Goal: Feedback & Contribution: Submit feedback/report problem

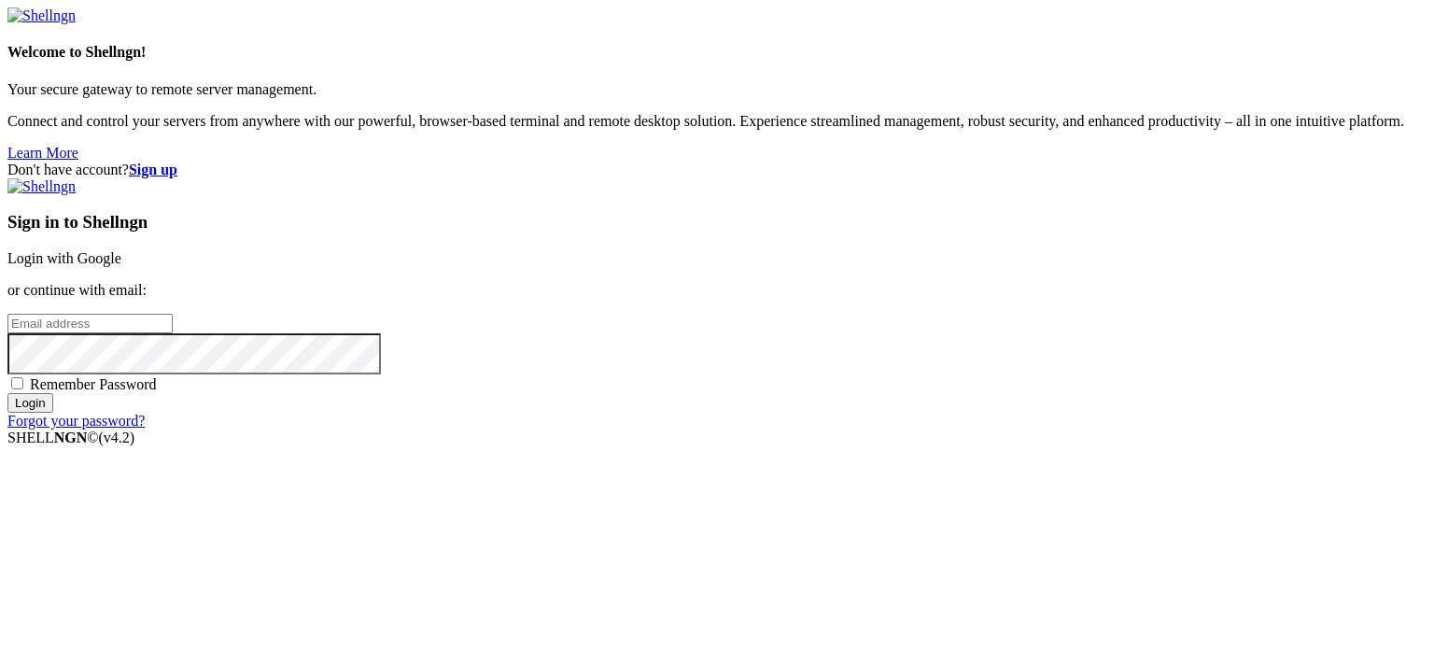
click at [121, 250] on link "Login with Google" at bounding box center [64, 258] width 114 height 16
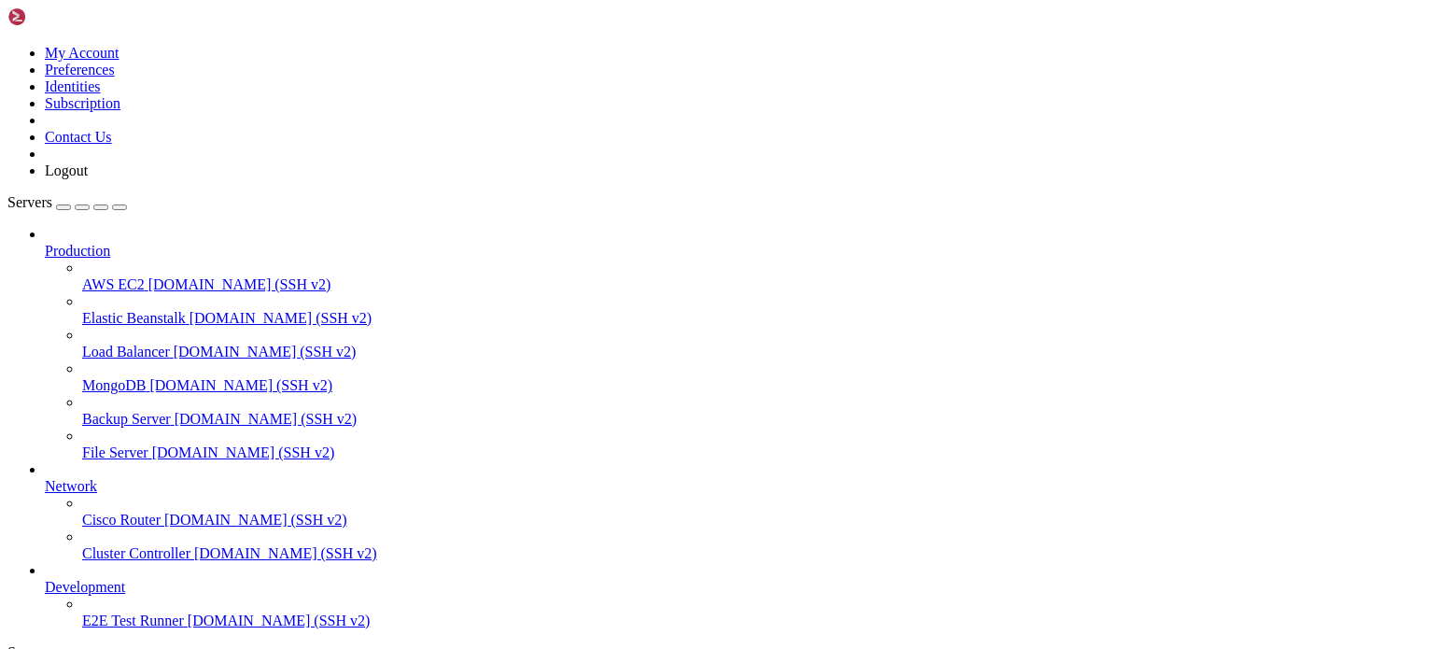
click at [7, 45] on icon at bounding box center [7, 45] width 0 height 0
click at [120, 59] on link "My Account" at bounding box center [82, 53] width 75 height 16
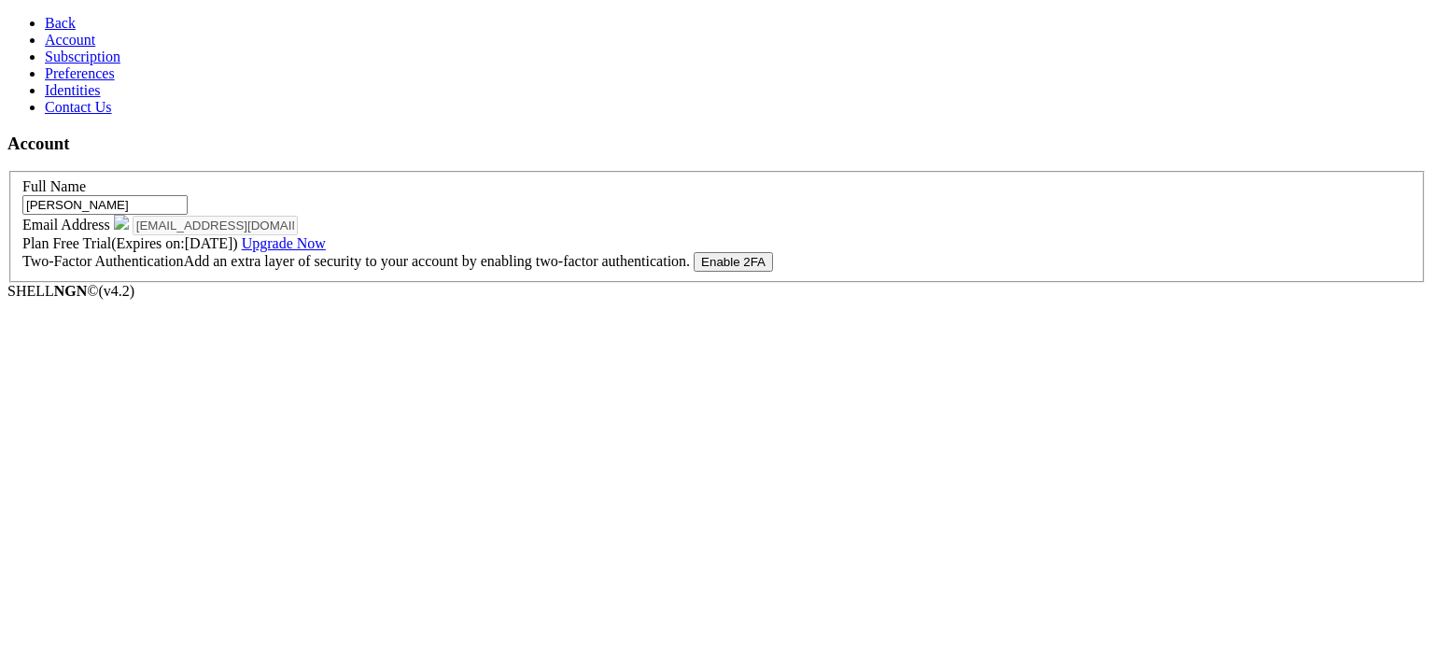
click at [120, 64] on link "Subscription" at bounding box center [83, 57] width 76 height 16
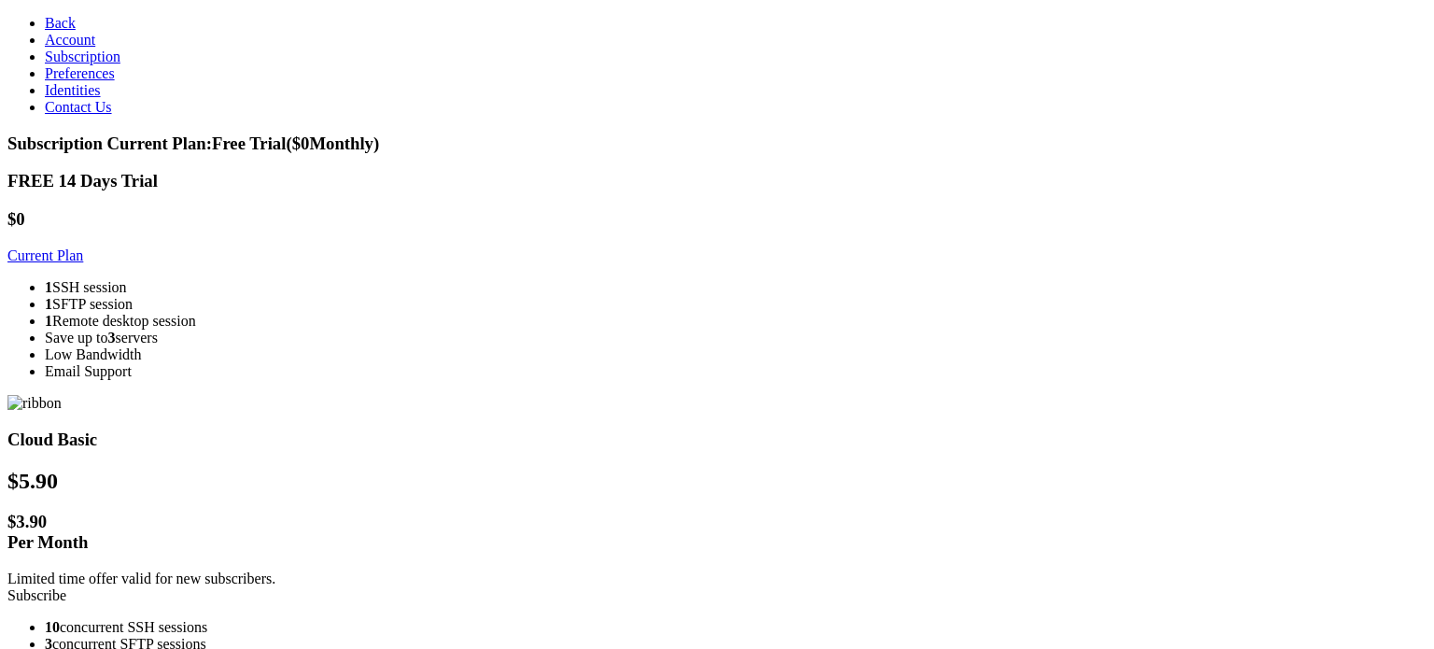
scroll to position [176, 0]
click at [115, 81] on link "Preferences" at bounding box center [80, 73] width 70 height 16
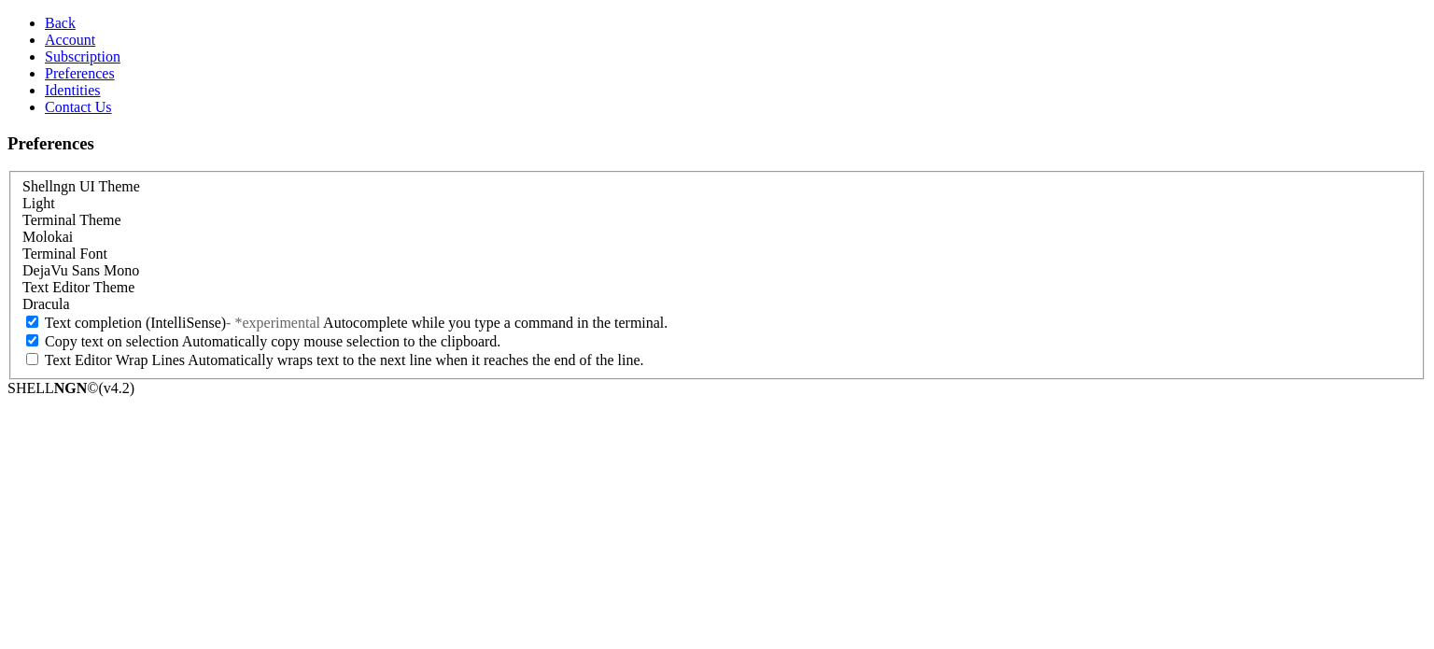
click at [96, 98] on link "Identities" at bounding box center [73, 90] width 56 height 16
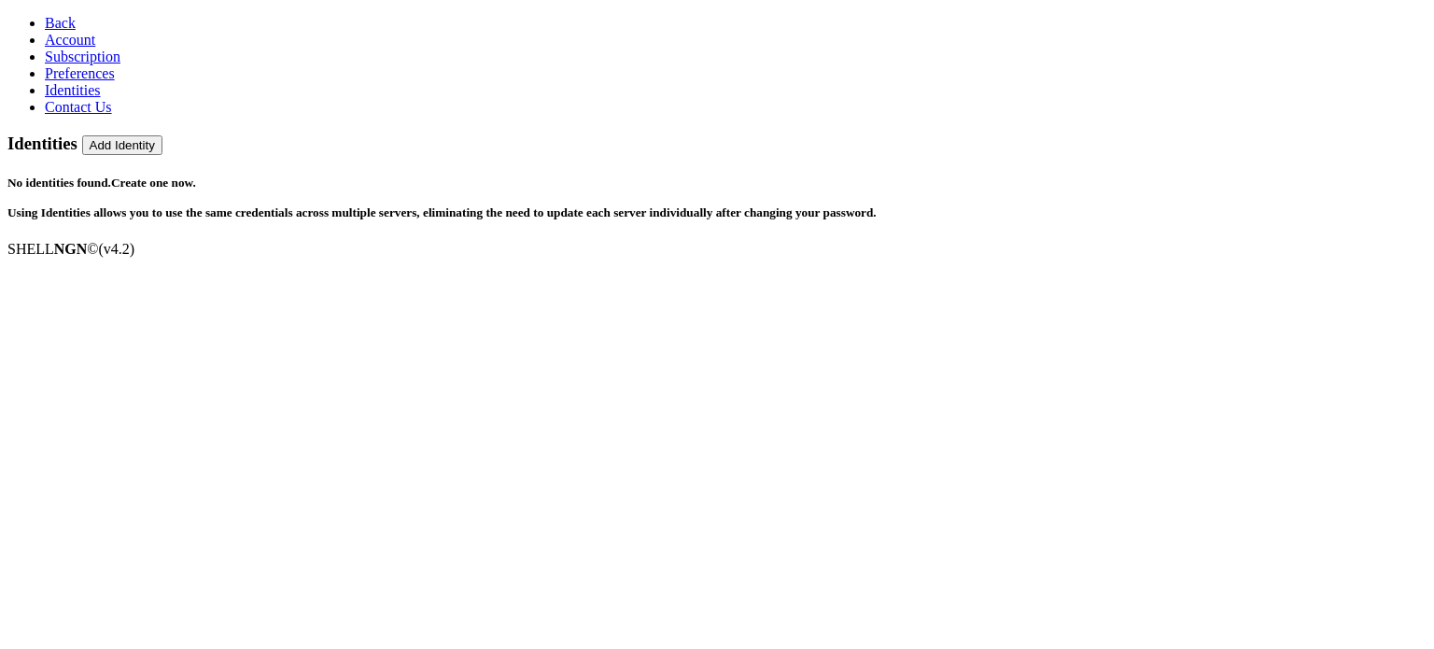
click at [75, 48] on span "Account" at bounding box center [70, 40] width 50 height 16
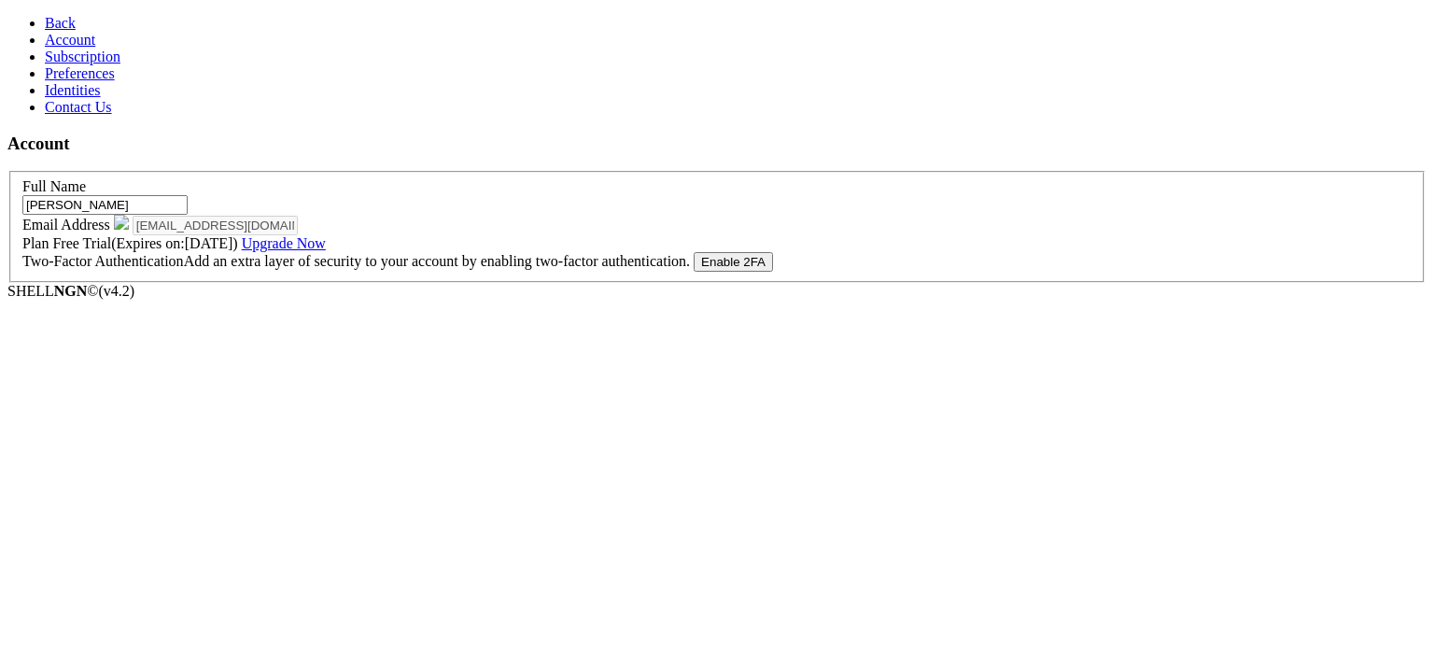
click at [63, 64] on span "Subscription" at bounding box center [83, 57] width 76 height 16
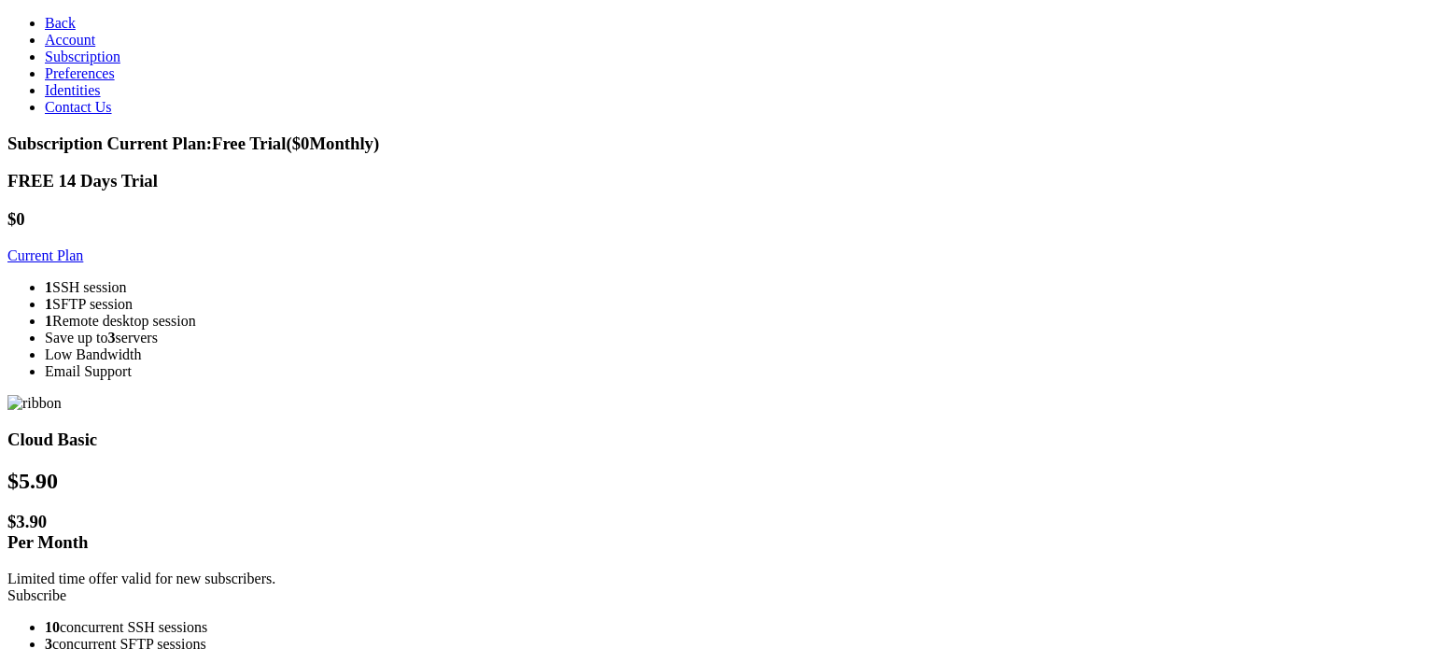
click at [70, 81] on span "Preferences" at bounding box center [80, 73] width 70 height 16
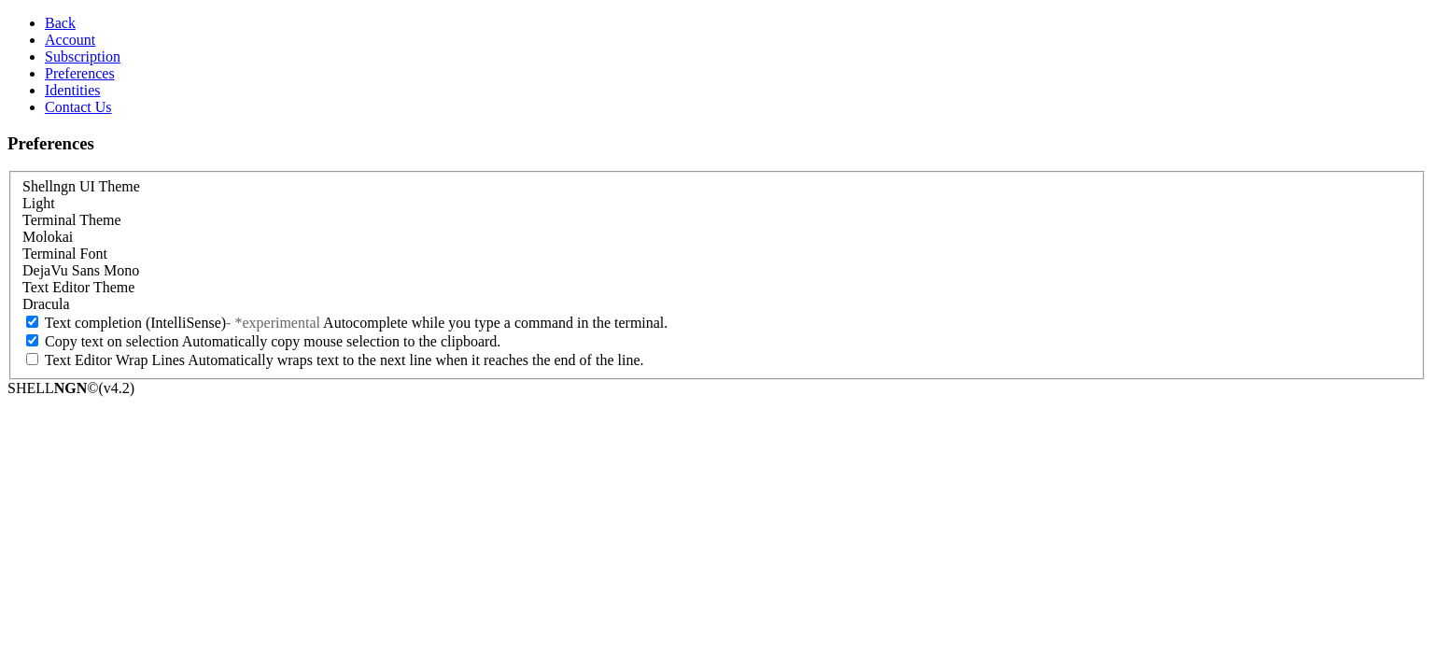
scroll to position [7, 0]
click at [93, 115] on span "Contact Us" at bounding box center [78, 107] width 67 height 16
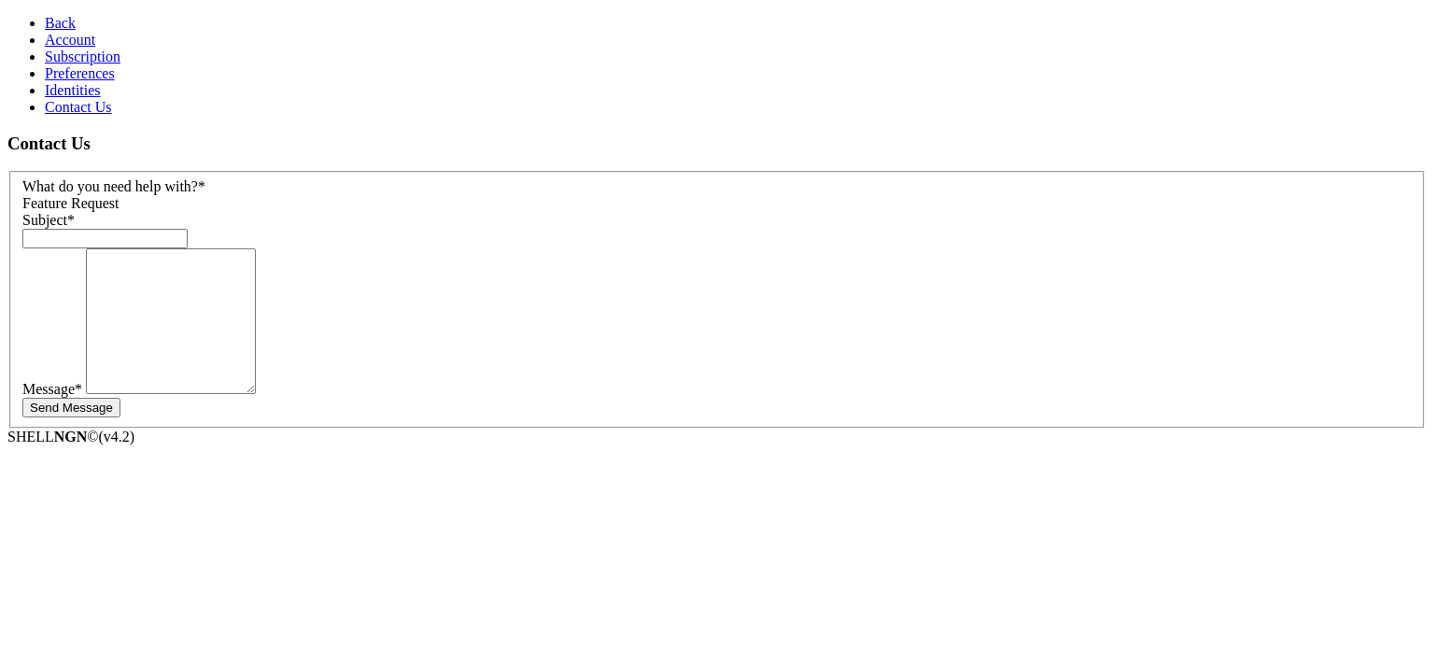
click at [92, 98] on link "Identities" at bounding box center [73, 90] width 56 height 16
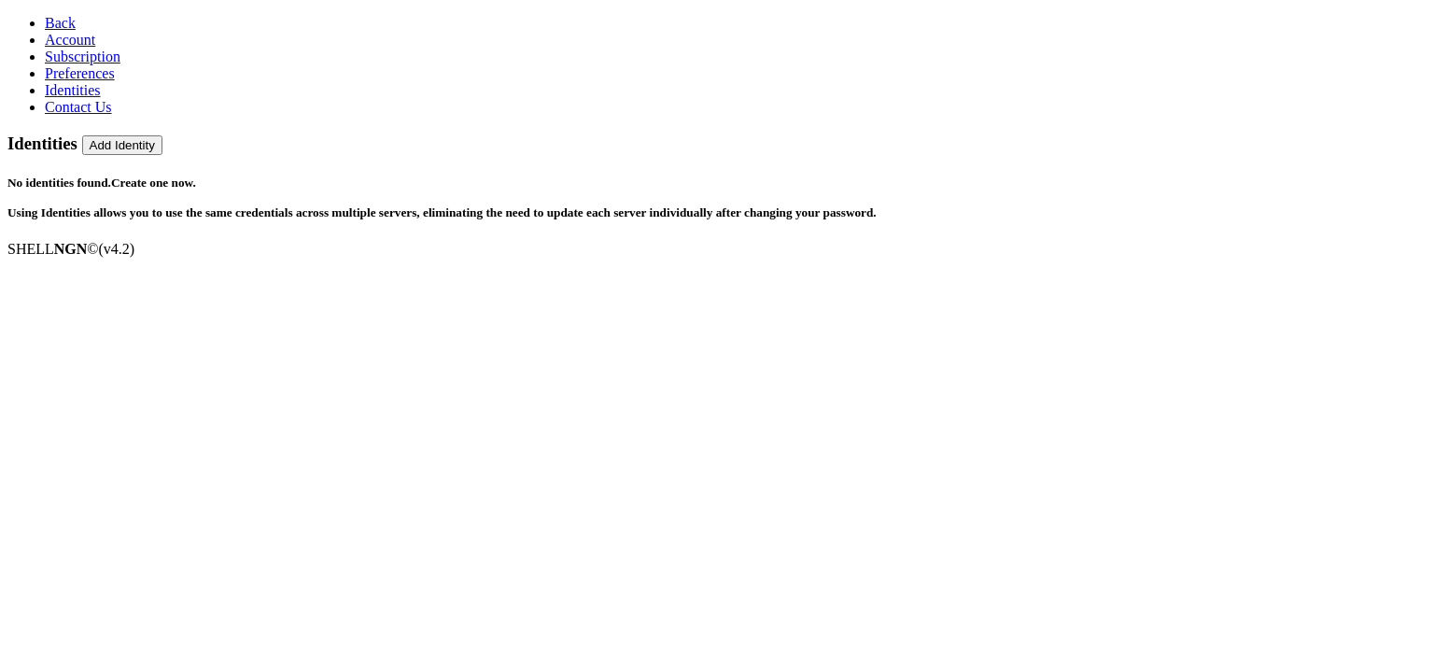
click at [101, 98] on link "Identities" at bounding box center [73, 90] width 56 height 16
click at [96, 81] on link "Preferences" at bounding box center [80, 73] width 70 height 16
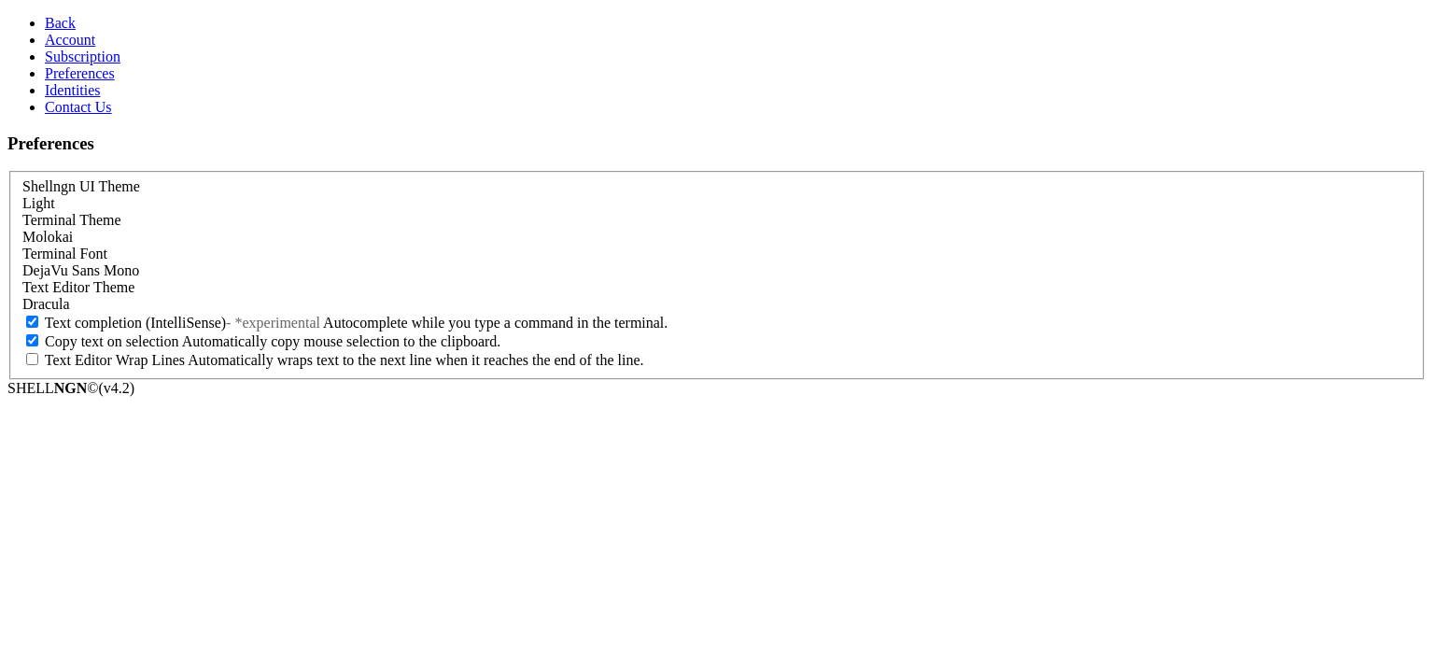
click at [86, 64] on span "Subscription" at bounding box center [83, 57] width 76 height 16
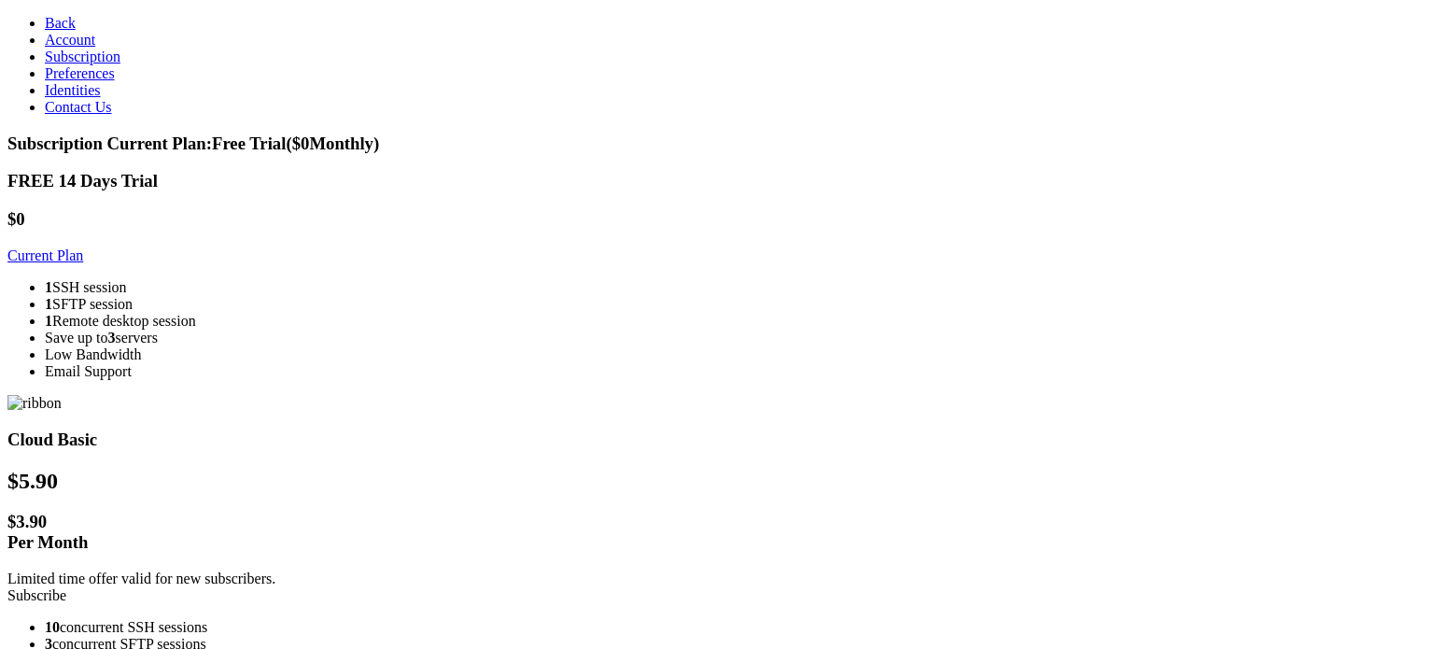
click at [91, 48] on link "Account" at bounding box center [70, 40] width 50 height 16
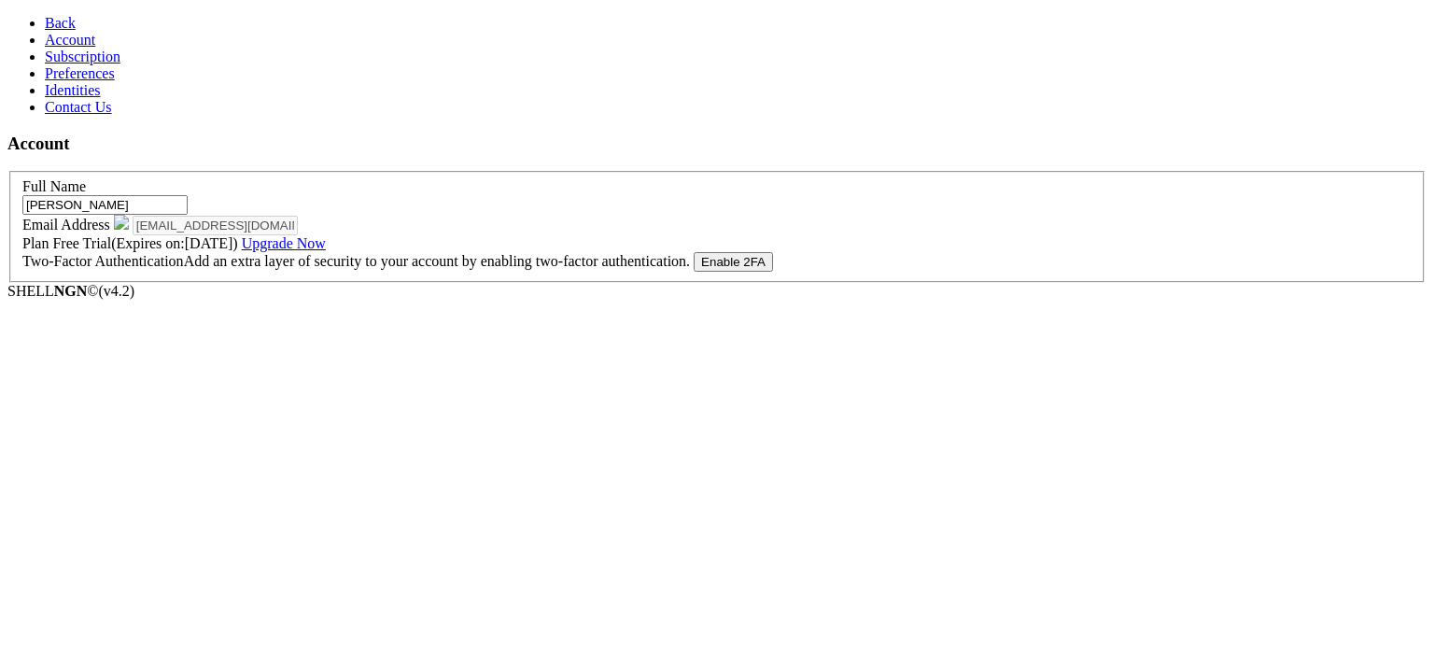
click at [74, 115] on span "Contact Us" at bounding box center [78, 107] width 67 height 16
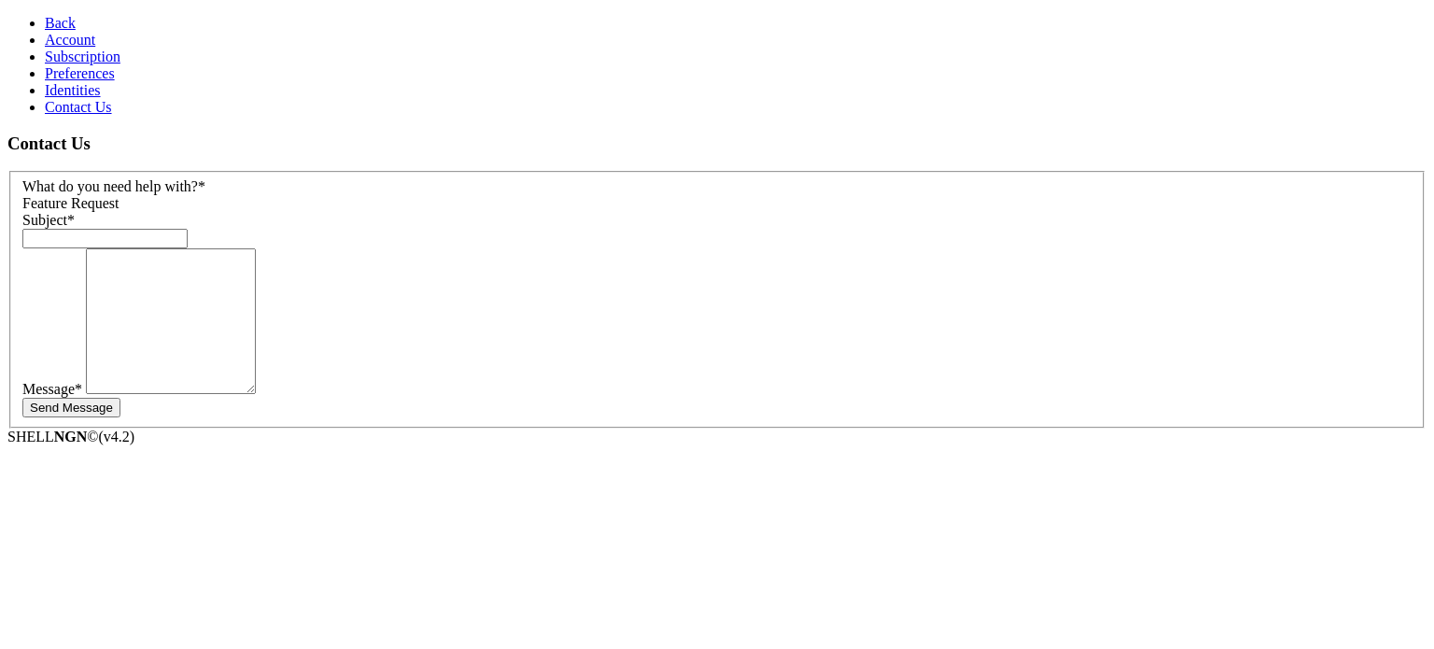
click at [188, 229] on input "text" at bounding box center [104, 239] width 165 height 20
type input "Delete account"
type textarea "I want delete my account."
click at [79, 98] on span "Identities" at bounding box center [73, 90] width 56 height 16
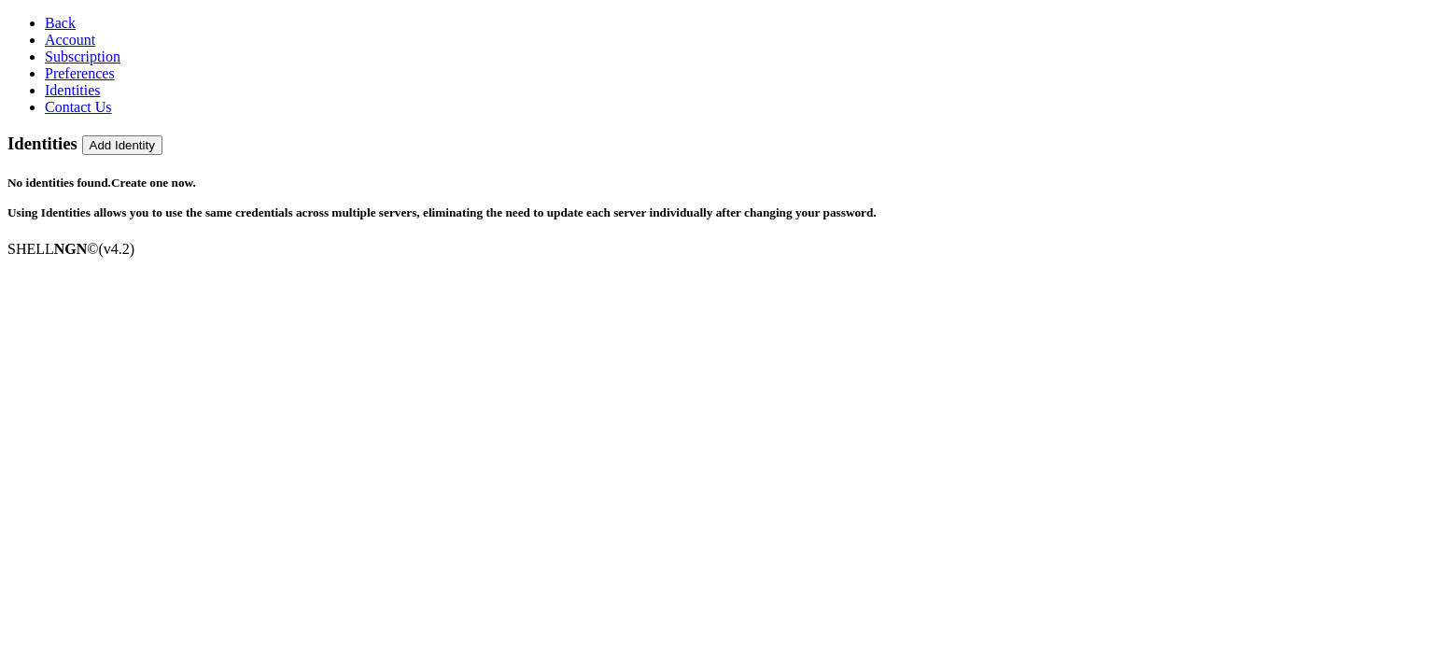
click at [73, 81] on span "Preferences" at bounding box center [80, 73] width 70 height 16
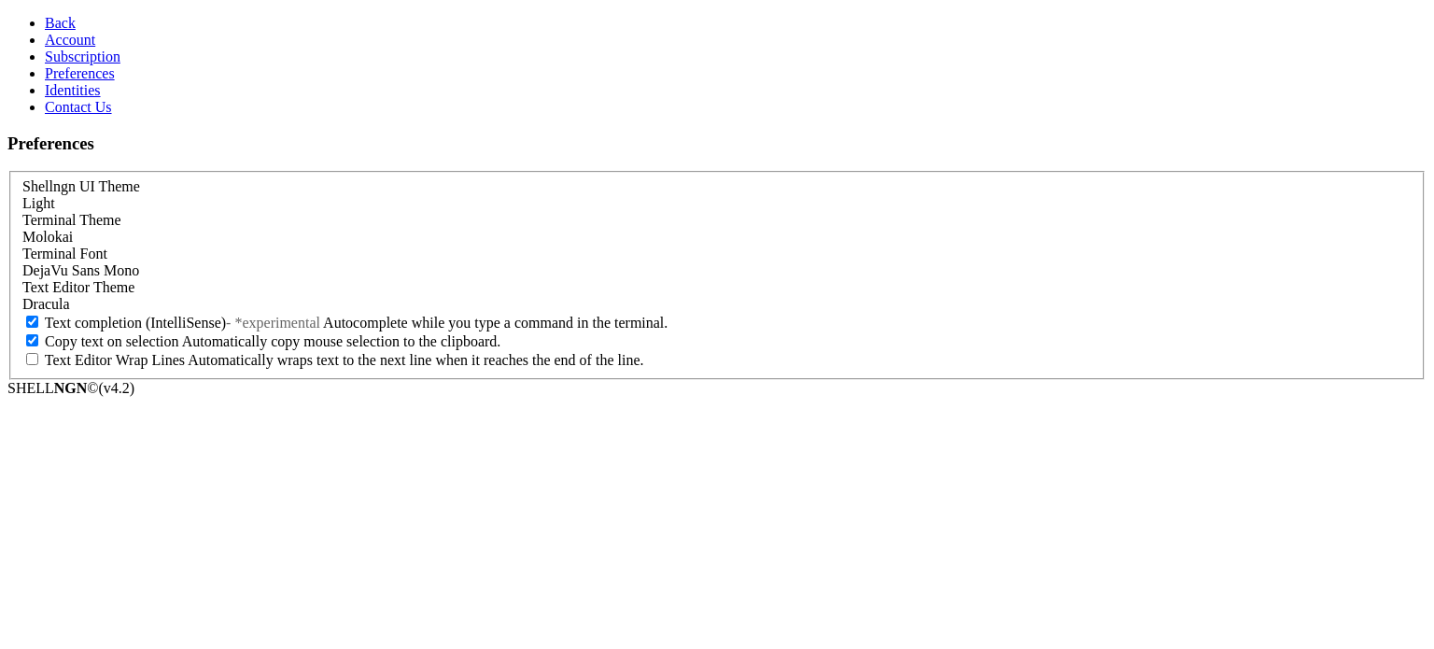
scroll to position [7, 0]
click at [71, 64] on span "Subscription" at bounding box center [83, 57] width 76 height 16
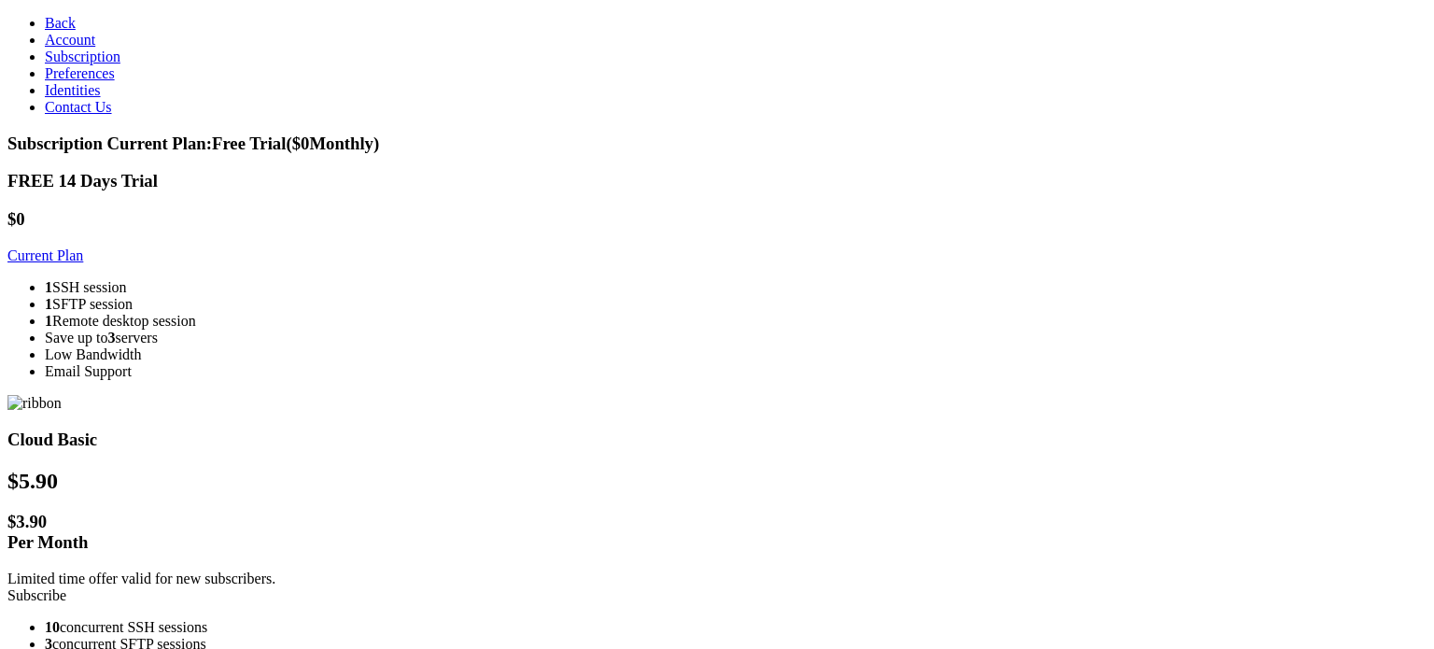
click at [380, 134] on span "Current Plan: Free Trial ($ 0 Monthly)" at bounding box center [243, 144] width 273 height 20
click at [95, 48] on link "Account" at bounding box center [70, 40] width 50 height 16
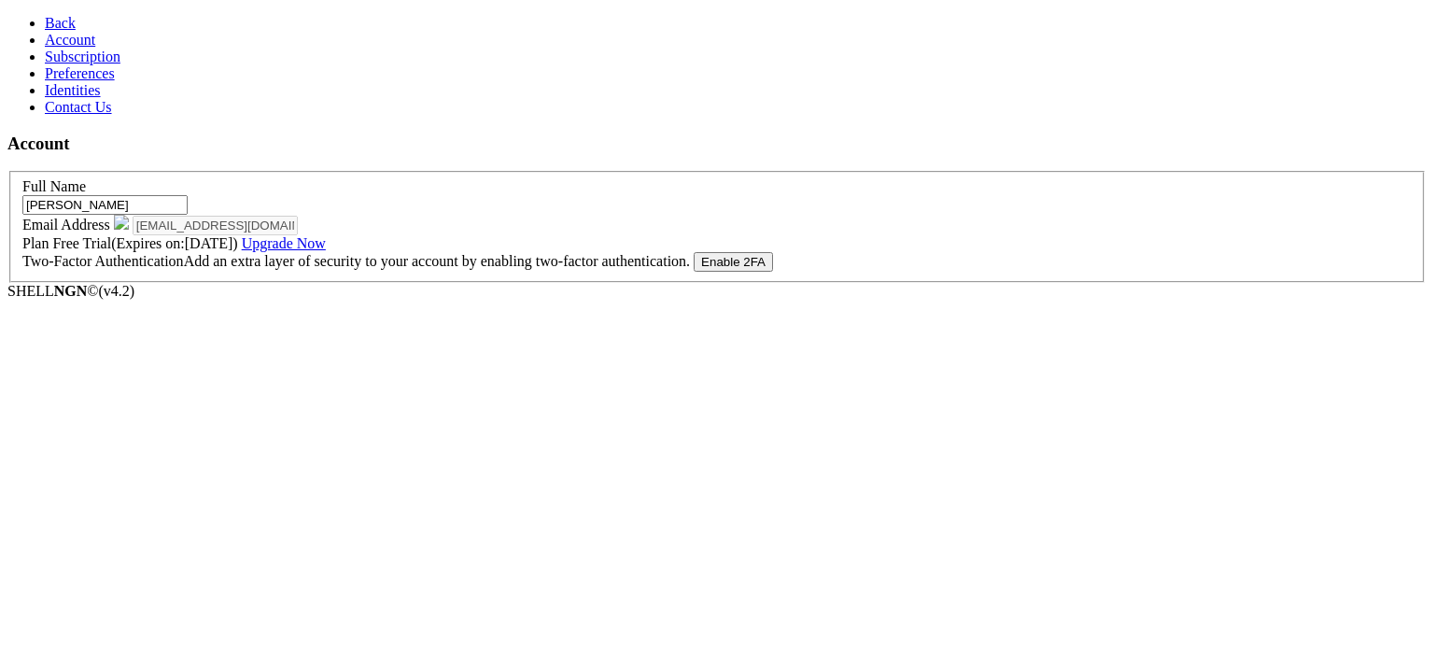
click at [45, 19] on icon at bounding box center [45, 23] width 0 height 16
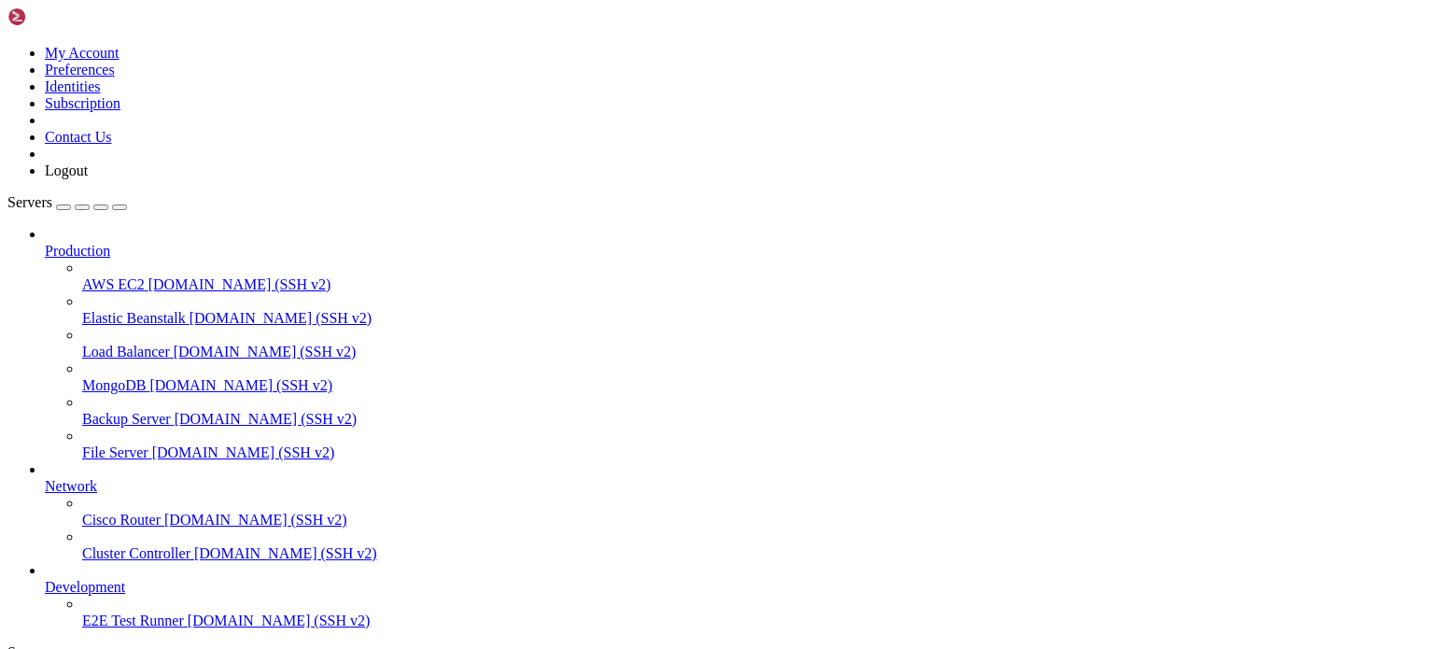
scroll to position [54, 0]
click at [20, 11] on img at bounding box center [60, 16] width 107 height 19
click at [7, 45] on icon at bounding box center [7, 45] width 0 height 0
click at [120, 51] on link "My Account" at bounding box center [82, 53] width 75 height 16
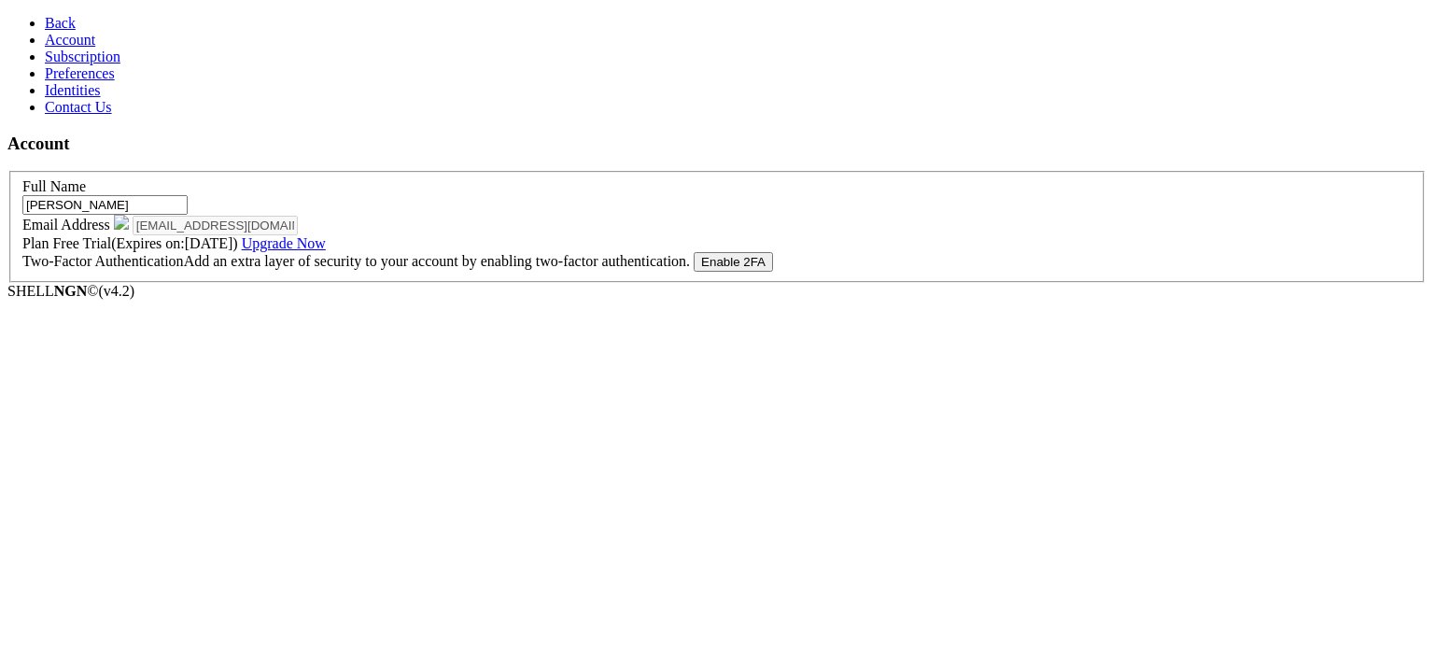
drag, startPoint x: 315, startPoint y: 117, endPoint x: 100, endPoint y: 121, distance: 214.8
click at [100, 121] on div "Back Account Subscription Preferences Identities Contact Us Account Full Name […" at bounding box center [716, 149] width 1419 height 268
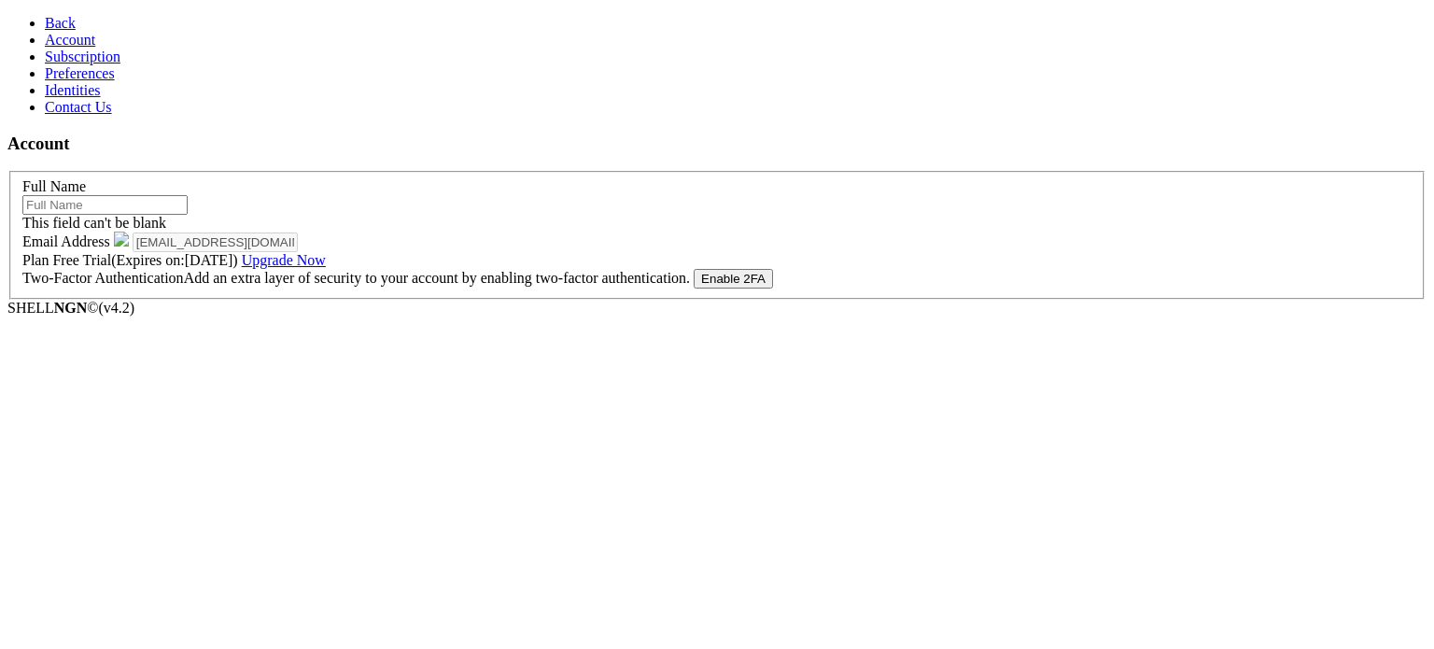
click at [377, 288] on div "Two-Factor Authentication Add an extra layer of security to your account by ena…" at bounding box center [716, 279] width 1389 height 20
click at [45, 64] on link "Subscription" at bounding box center [83, 57] width 76 height 16
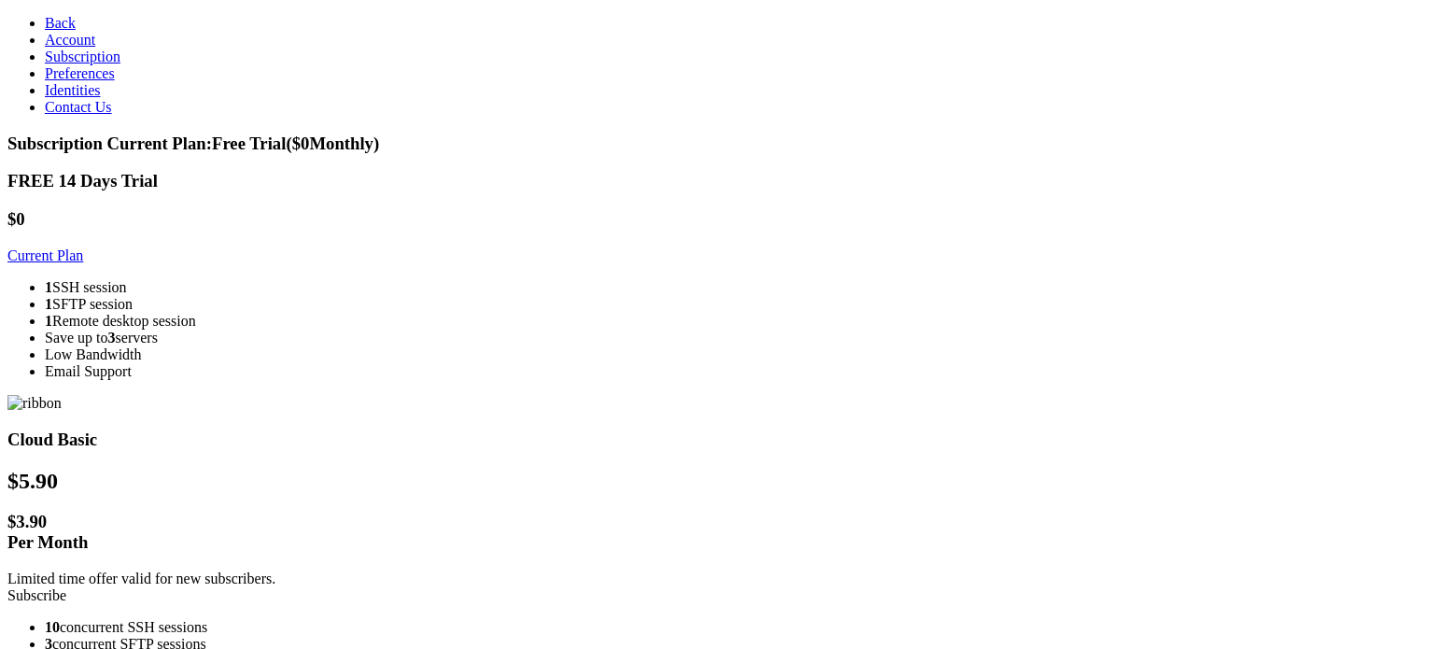
click at [329, 134] on h3 "Subscription Current Plan: Free Trial ($ 0 Monthly)" at bounding box center [716, 144] width 1419 height 21
click at [105, 81] on link "Preferences" at bounding box center [80, 73] width 70 height 16
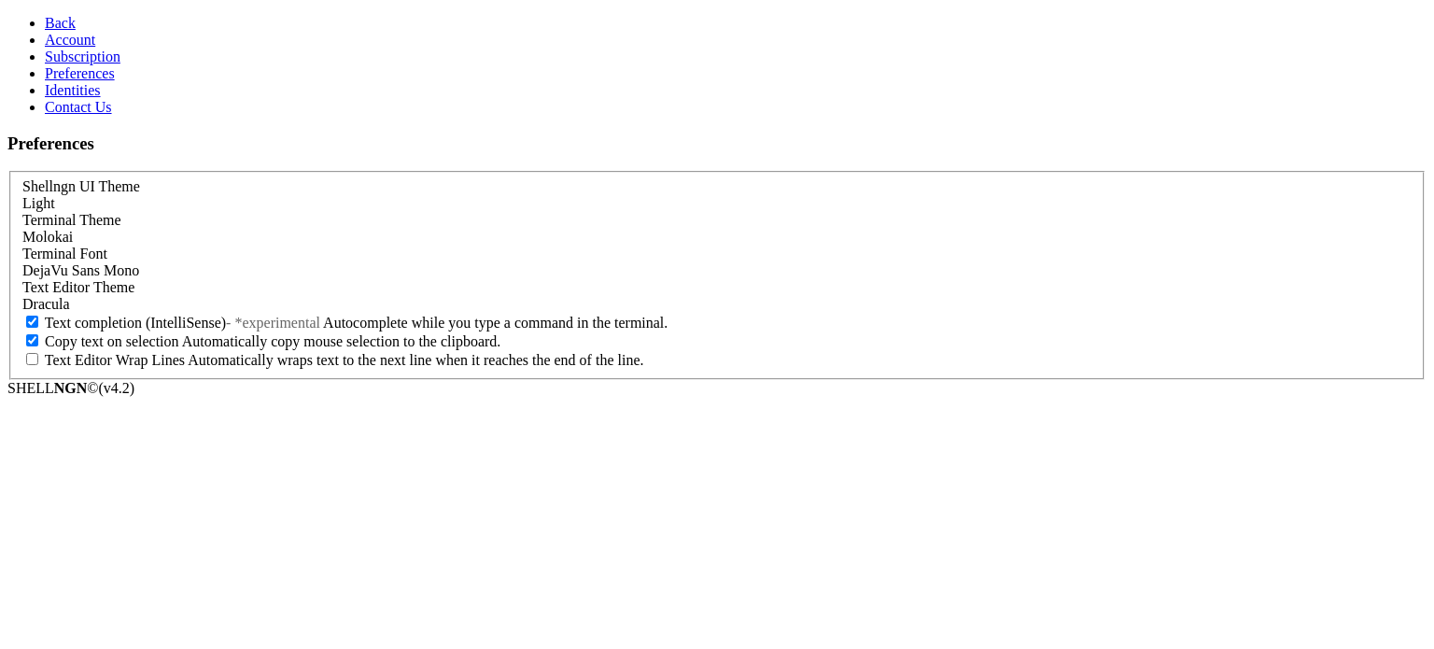
scroll to position [7, 0]
click at [56, 98] on span "Identities" at bounding box center [73, 90] width 56 height 16
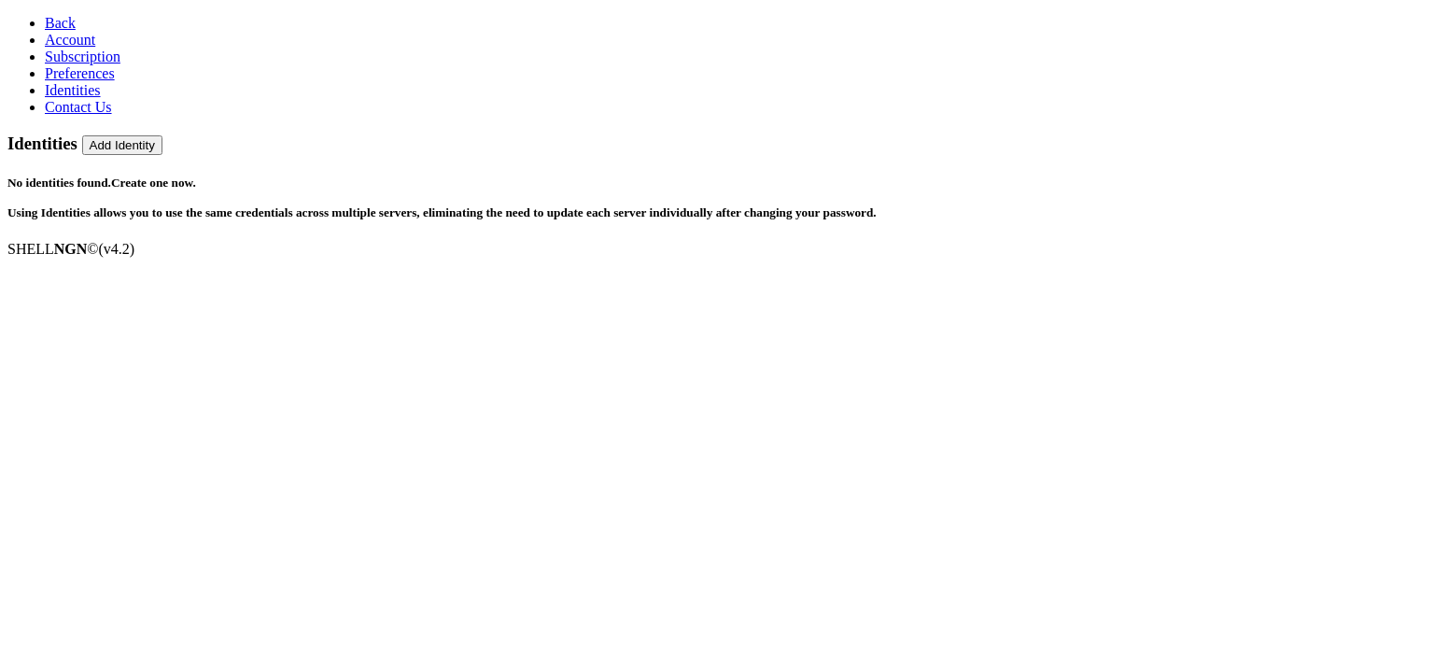
click at [52, 115] on link "Contact Us" at bounding box center [78, 107] width 67 height 16
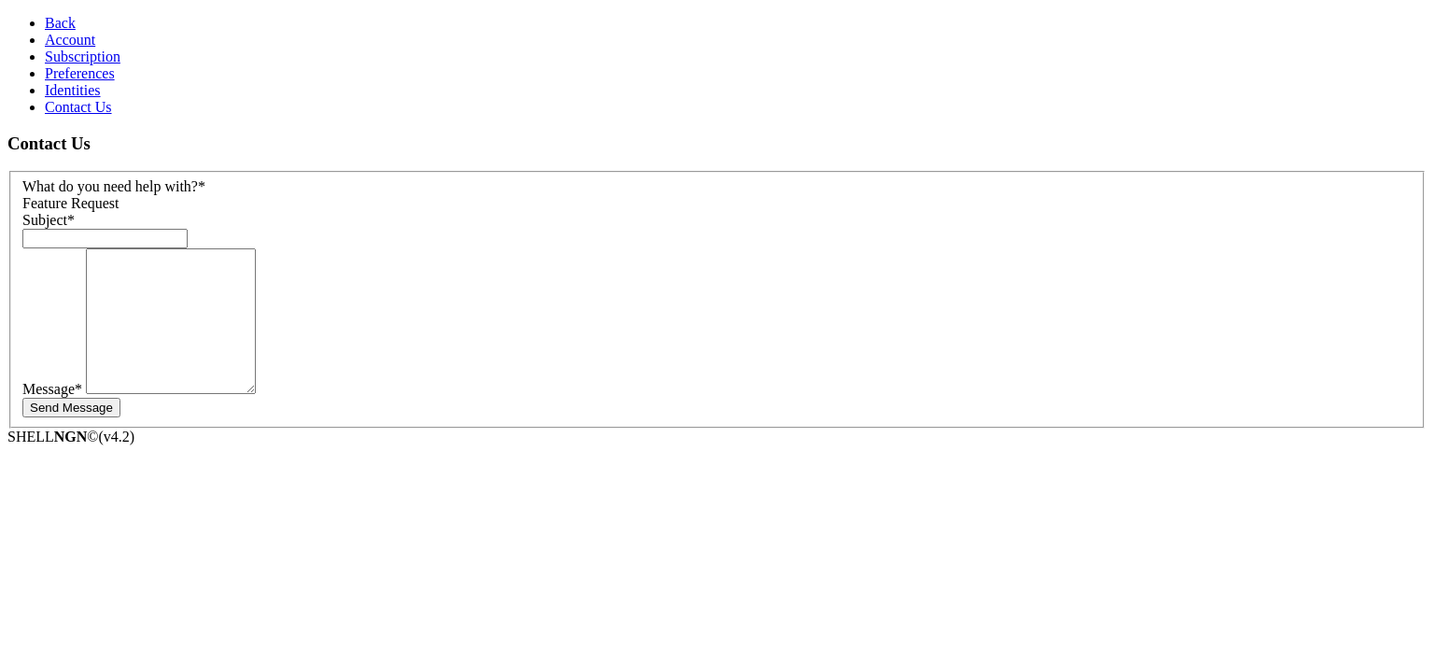
click at [360, 195] on div "Feature Request" at bounding box center [716, 203] width 1389 height 17
click at [188, 229] on input "text" at bounding box center [104, 239] width 165 height 20
type input "Delete account"
click at [256, 277] on textarea at bounding box center [171, 321] width 170 height 146
type textarea "Please delete my account. Thank you!"
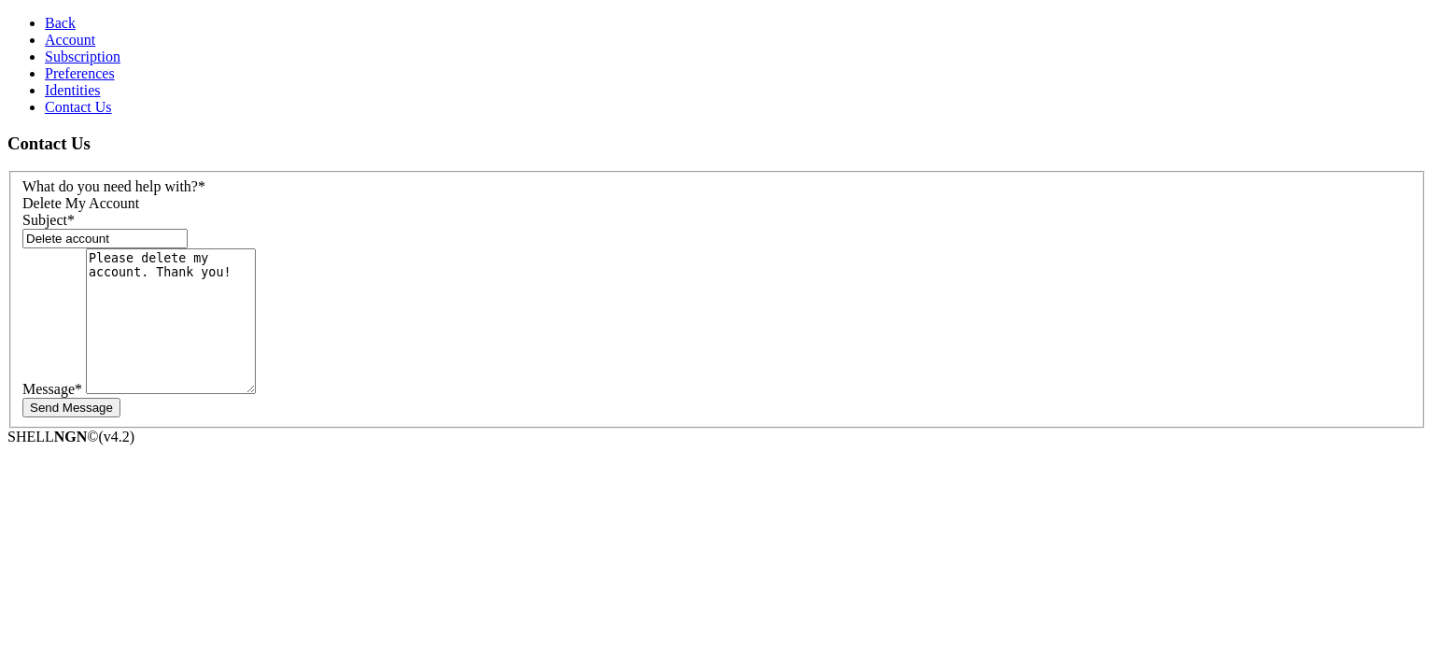
click at [120, 398] on button "Send Message" at bounding box center [71, 408] width 98 height 20
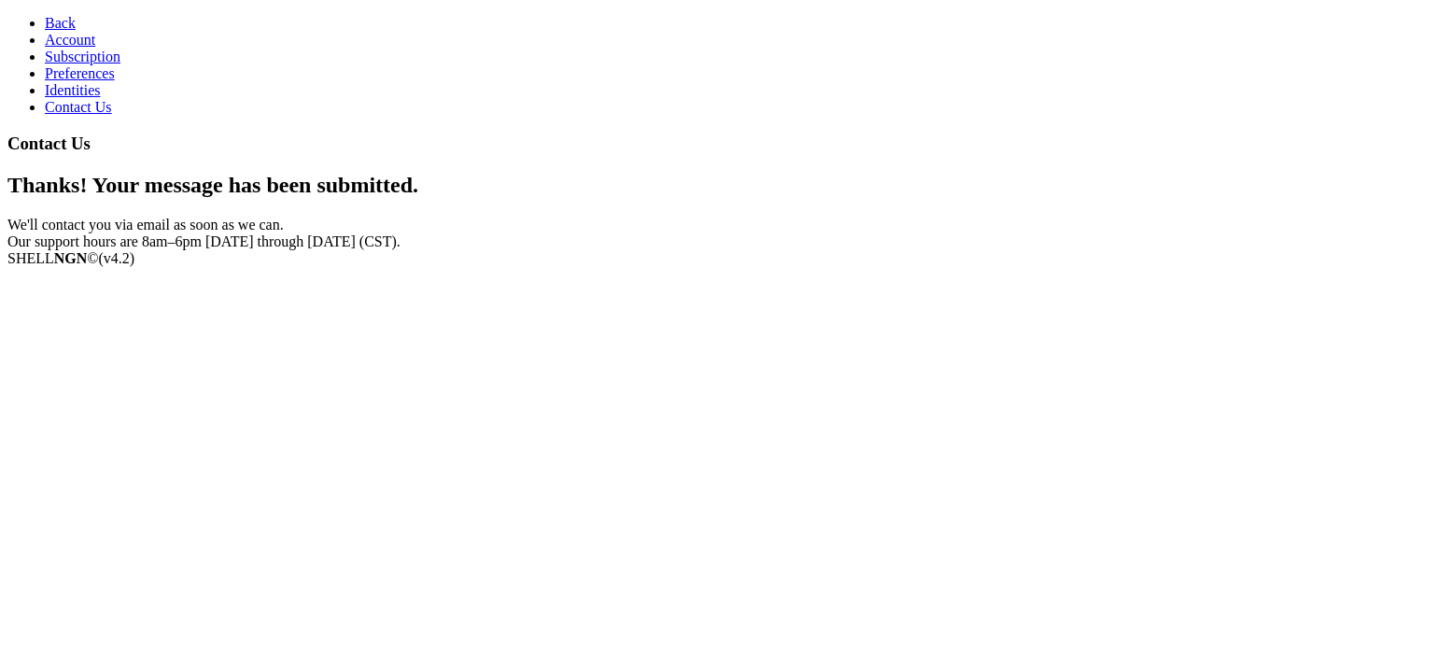
click at [45, 15] on span "Back" at bounding box center [60, 23] width 31 height 16
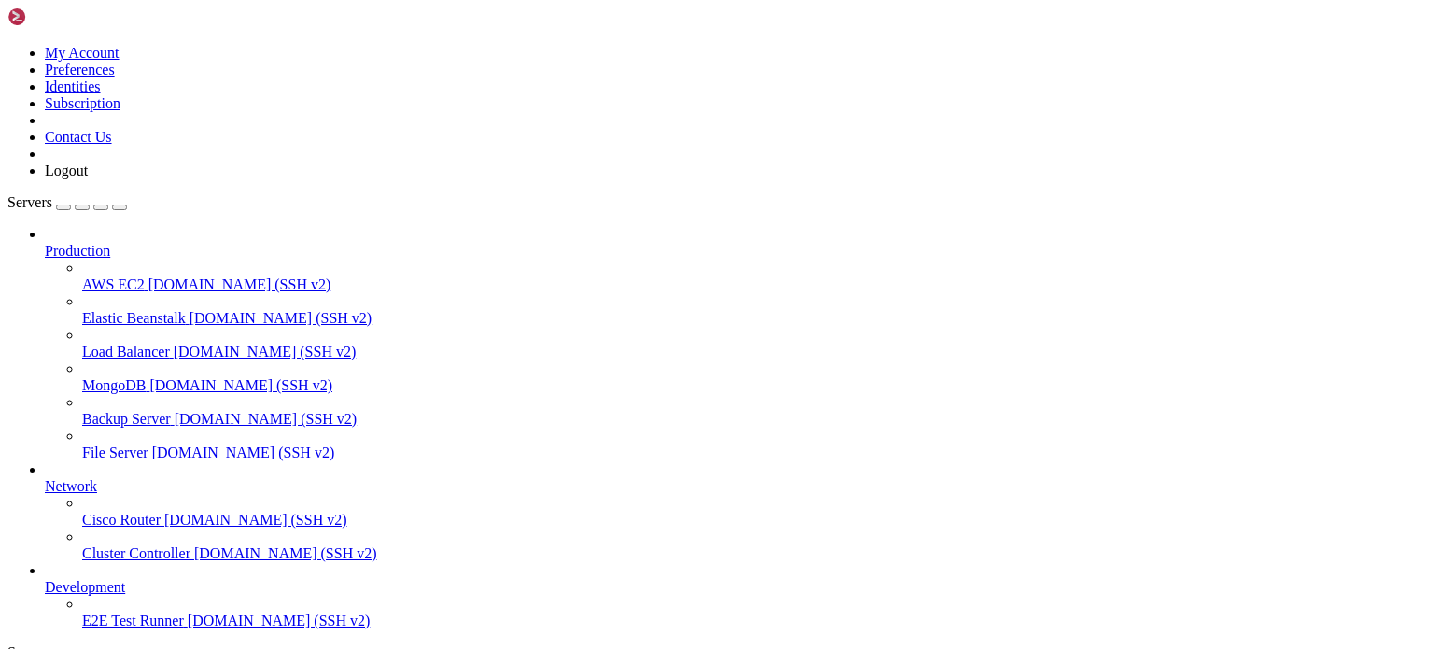
click at [7, 45] on icon at bounding box center [7, 45] width 0 height 0
click at [88, 178] on link "Logout" at bounding box center [66, 170] width 43 height 16
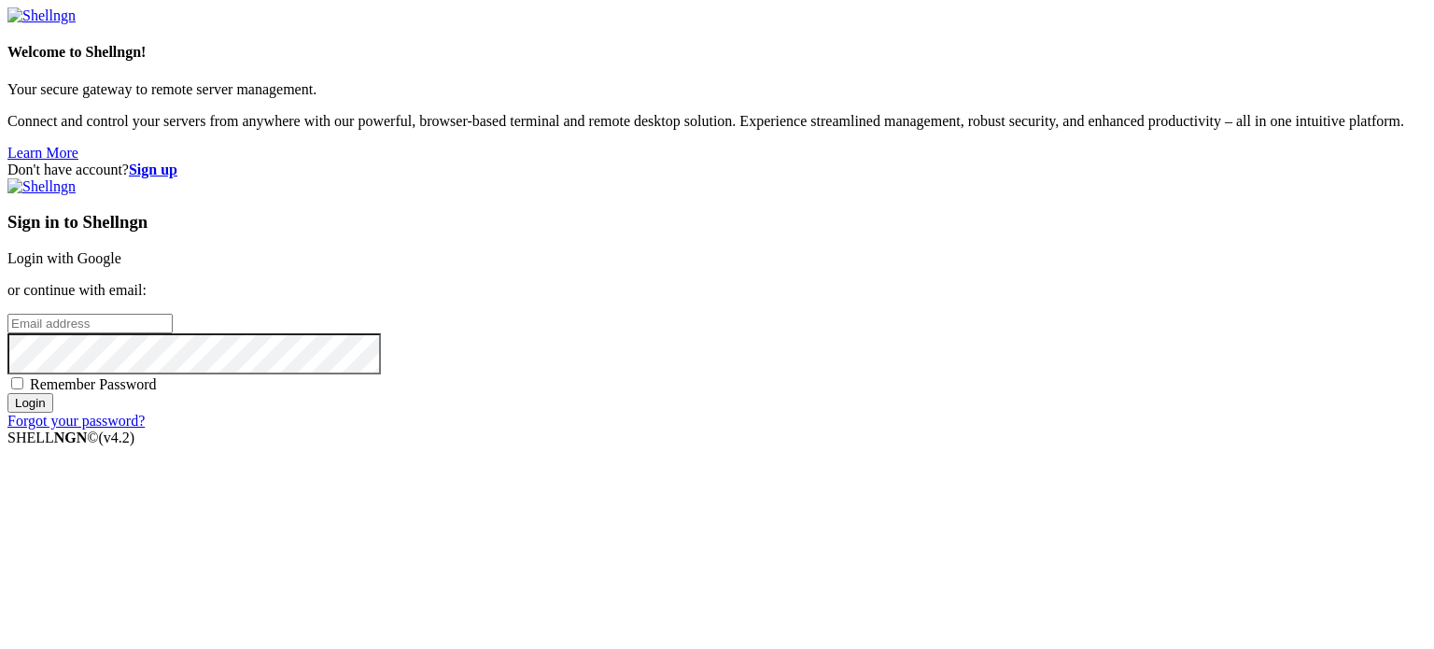
click at [668, 162] on div "Don't have account? Sign up Sign in to Shellngn Login with Google or continue w…" at bounding box center [716, 296] width 1419 height 268
